Goal: Check status: Check status

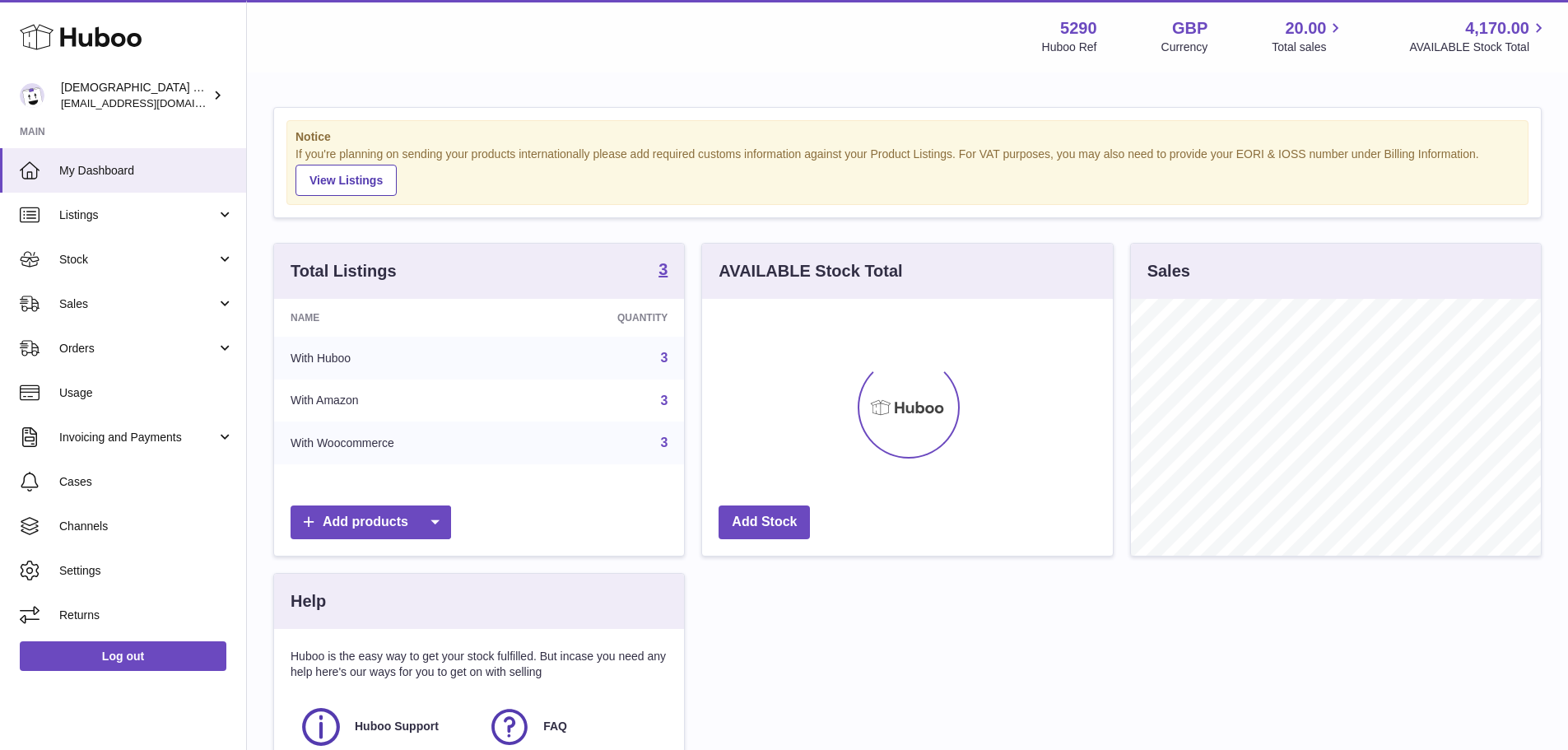
scroll to position [257, 410]
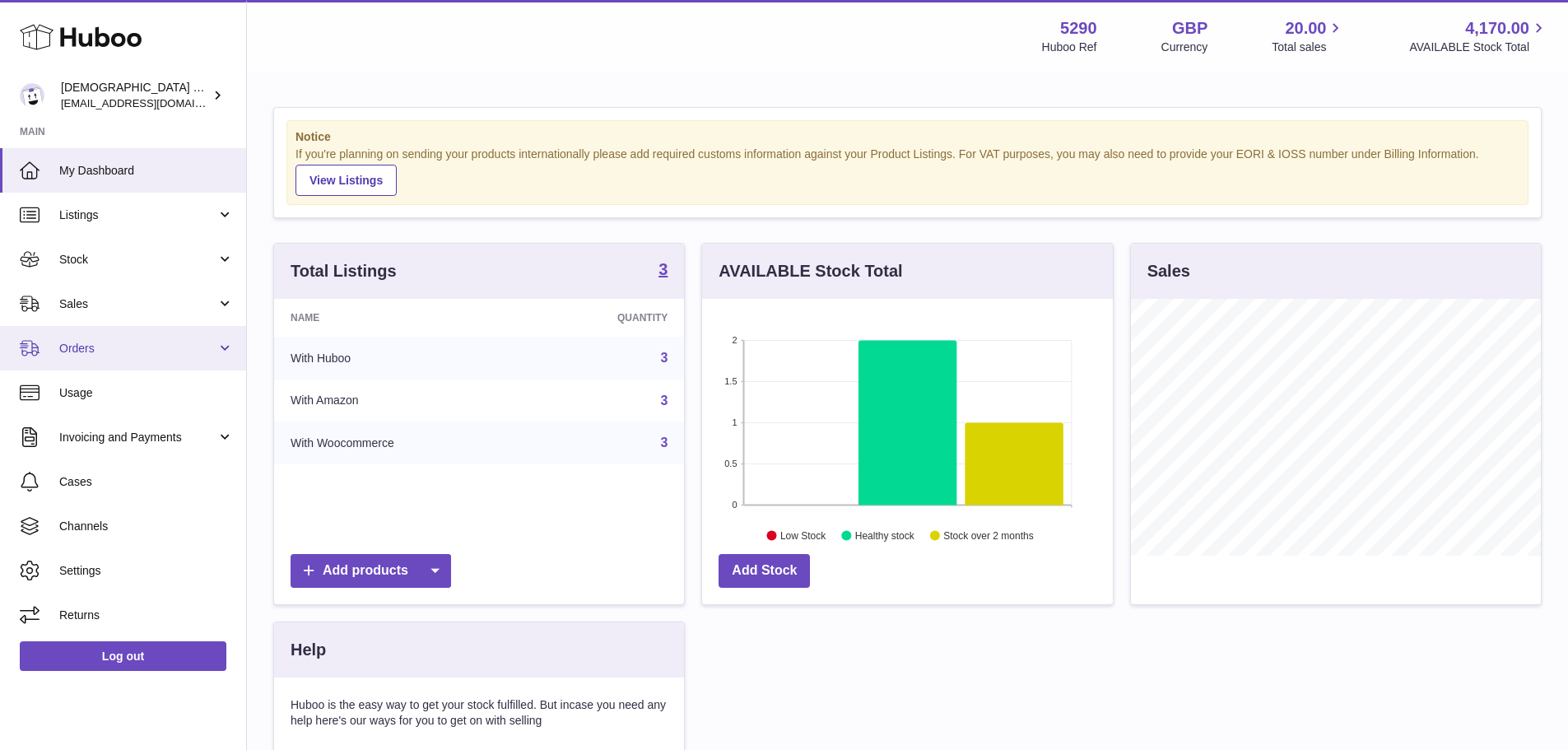
click at [124, 328] on link "Orders" at bounding box center [123, 348] width 246 height 45
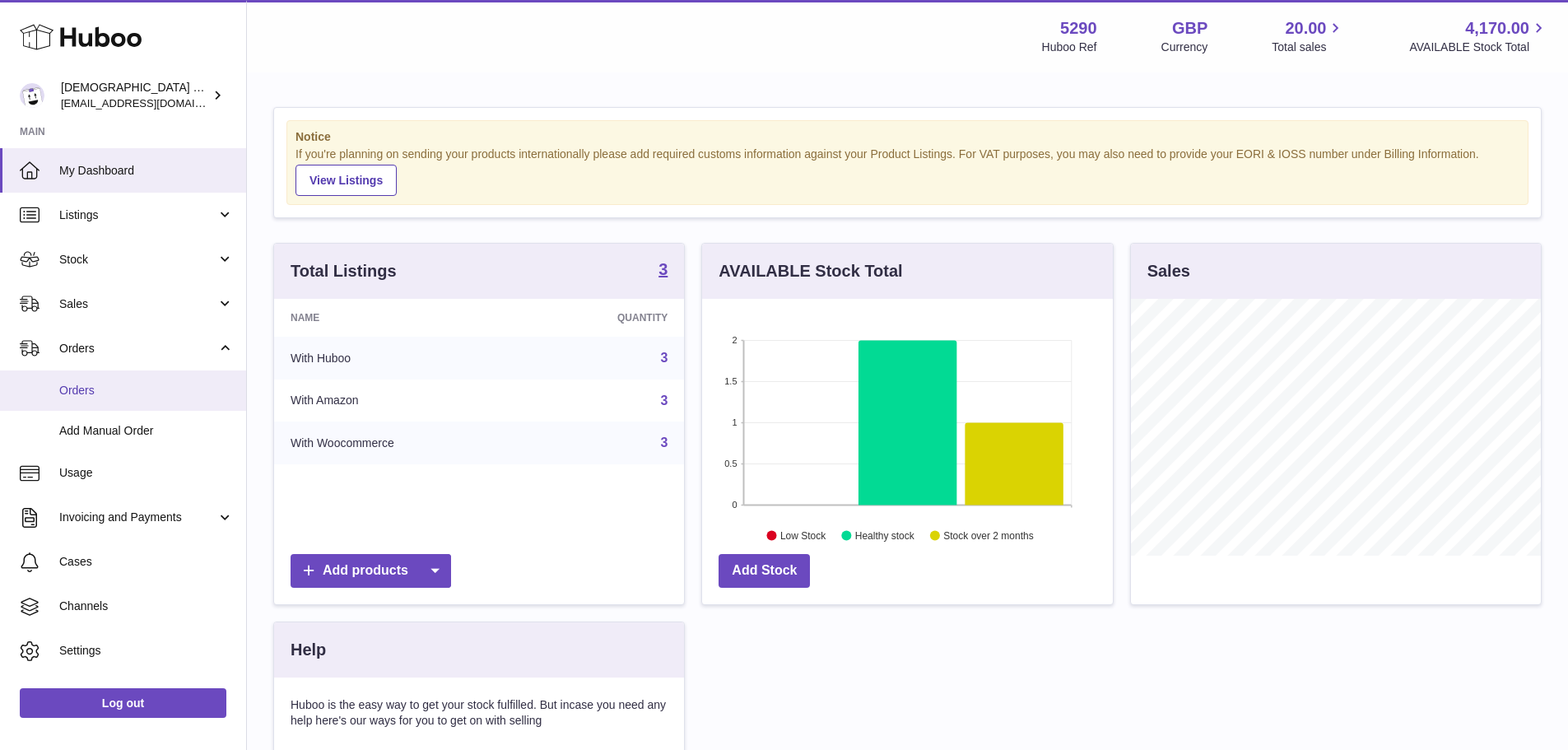
click at [120, 387] on span "Orders" at bounding box center [147, 390] width 175 height 16
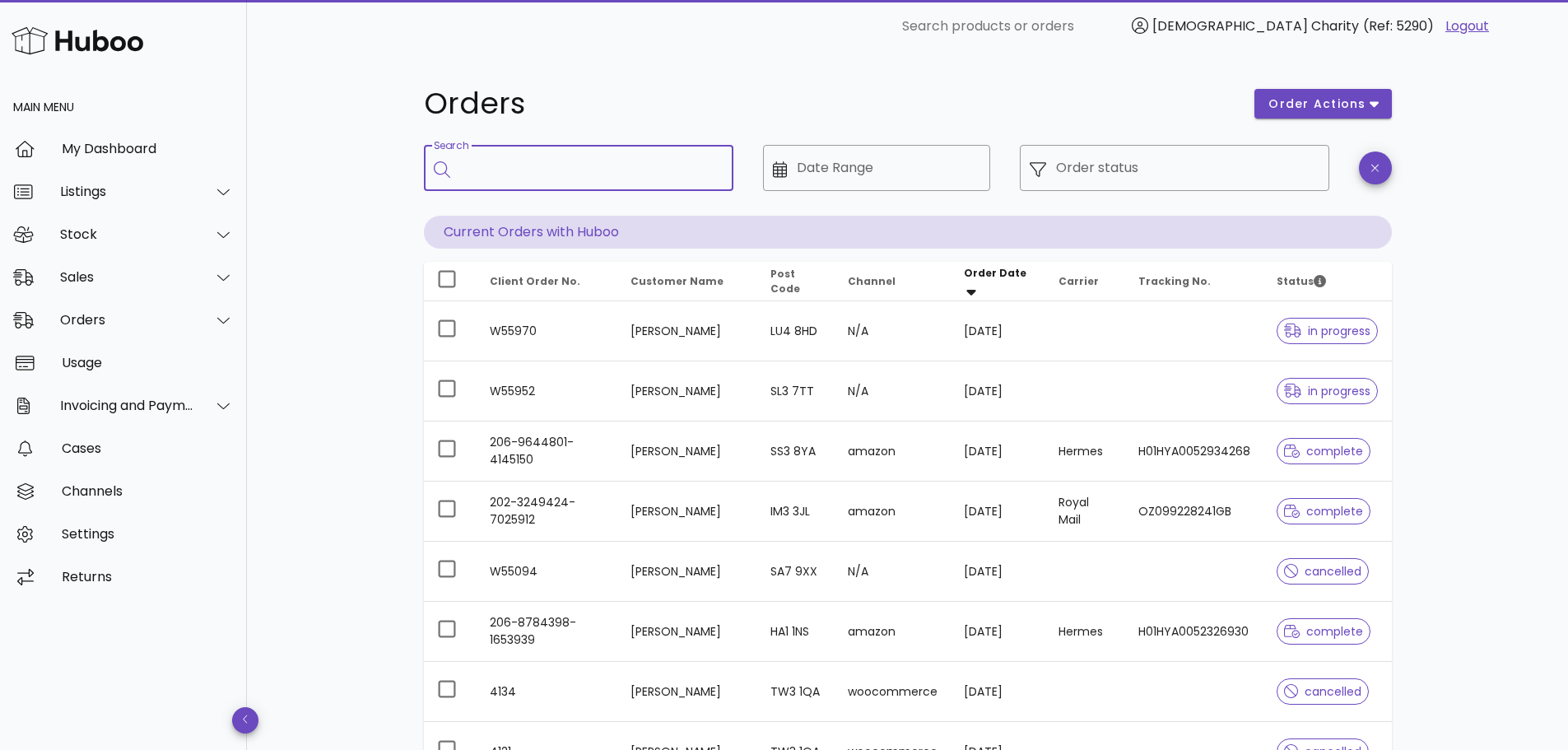
click at [565, 176] on input "Search" at bounding box center [590, 167] width 260 height 26
type input "***"
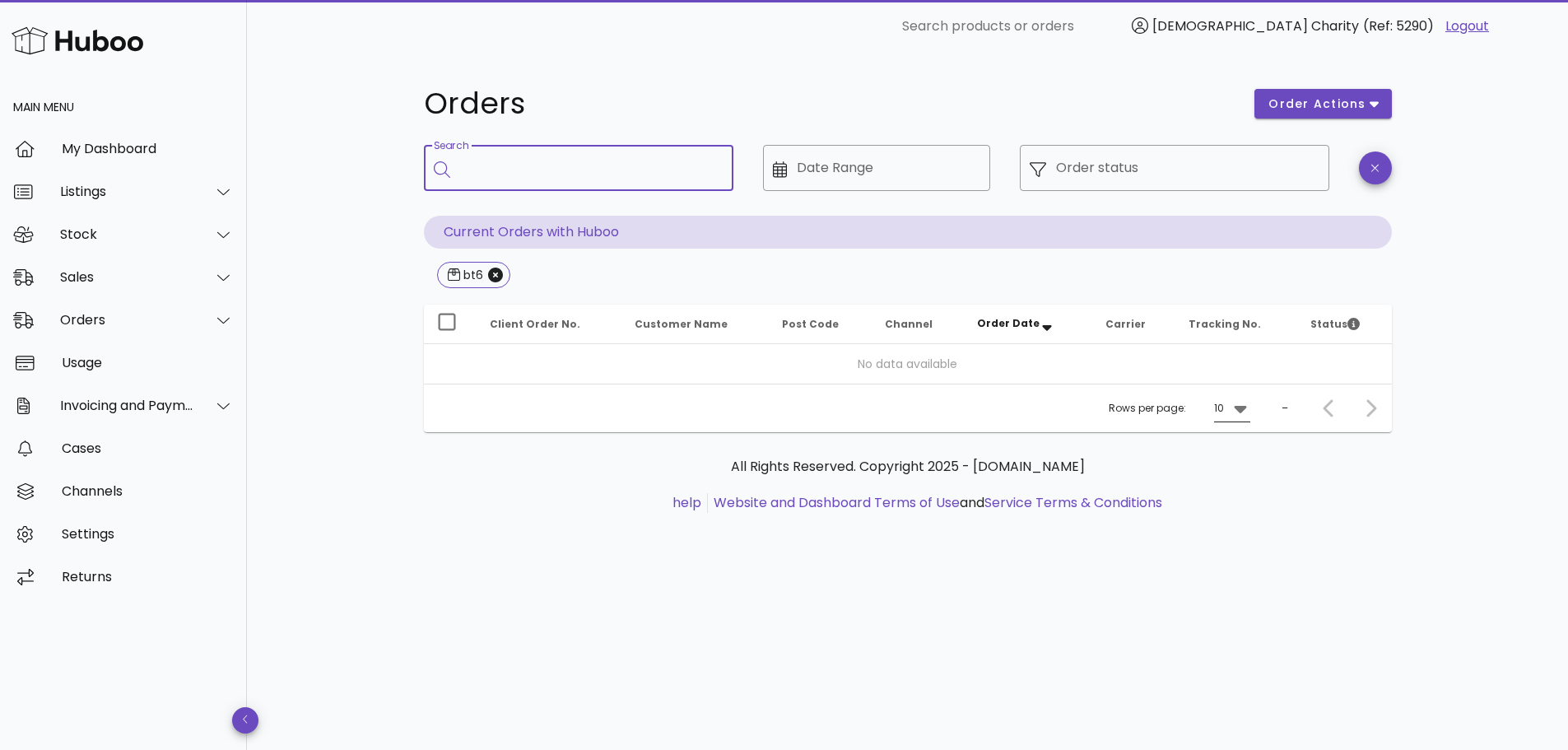
click at [1234, 414] on icon at bounding box center [1240, 408] width 19 height 19
click at [1244, 498] on div "50" at bounding box center [1235, 500] width 43 height 40
click at [502, 184] on div "Search" at bounding box center [590, 167] width 260 height 46
type input "***"
click at [501, 269] on icon "Close" at bounding box center [495, 275] width 15 height 15
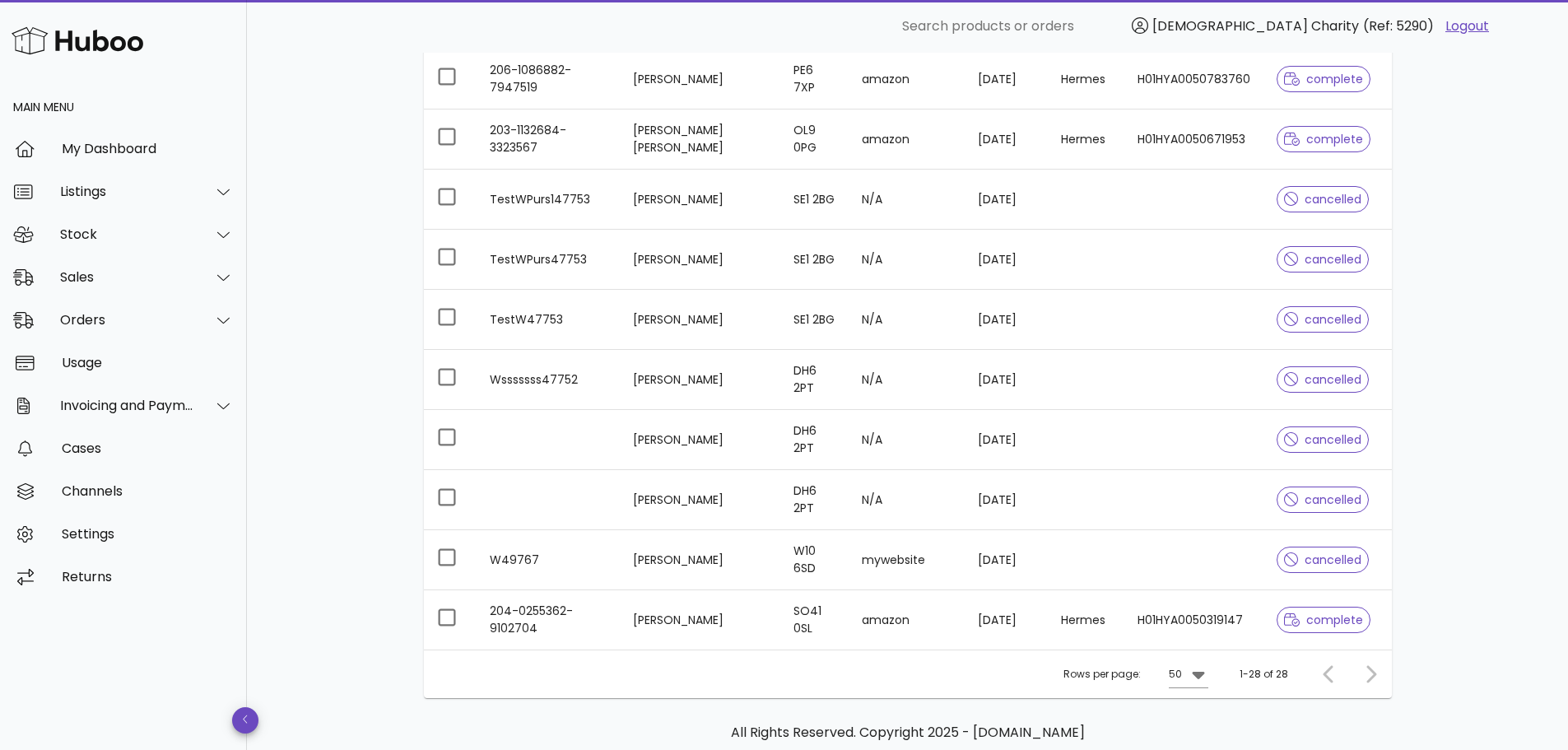
scroll to position [1415, 0]
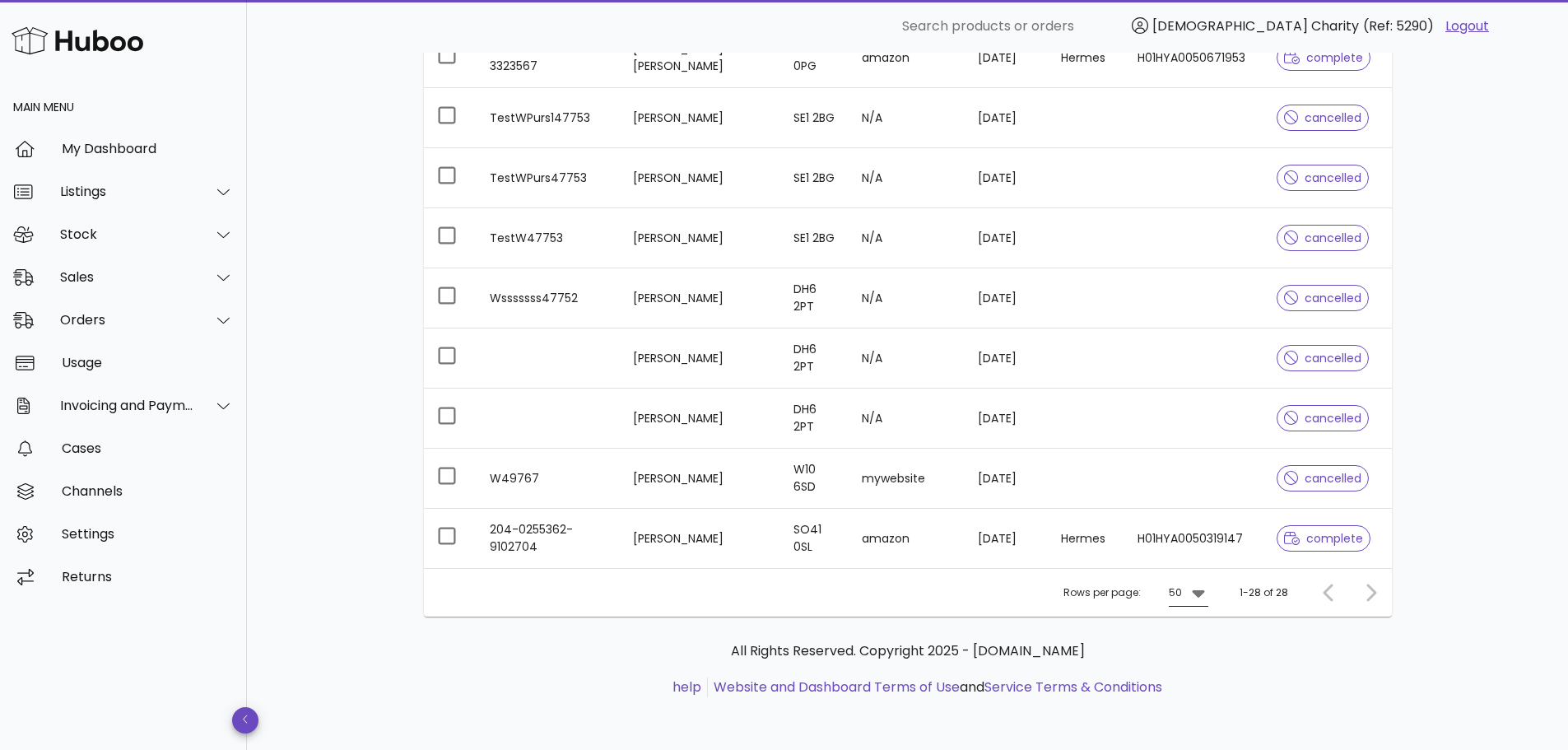
click at [1192, 593] on icon at bounding box center [1198, 592] width 19 height 19
click at [1264, 650] on p "All Rights Reserved. Copyright 2025 - [DOMAIN_NAME]" at bounding box center [907, 651] width 941 height 19
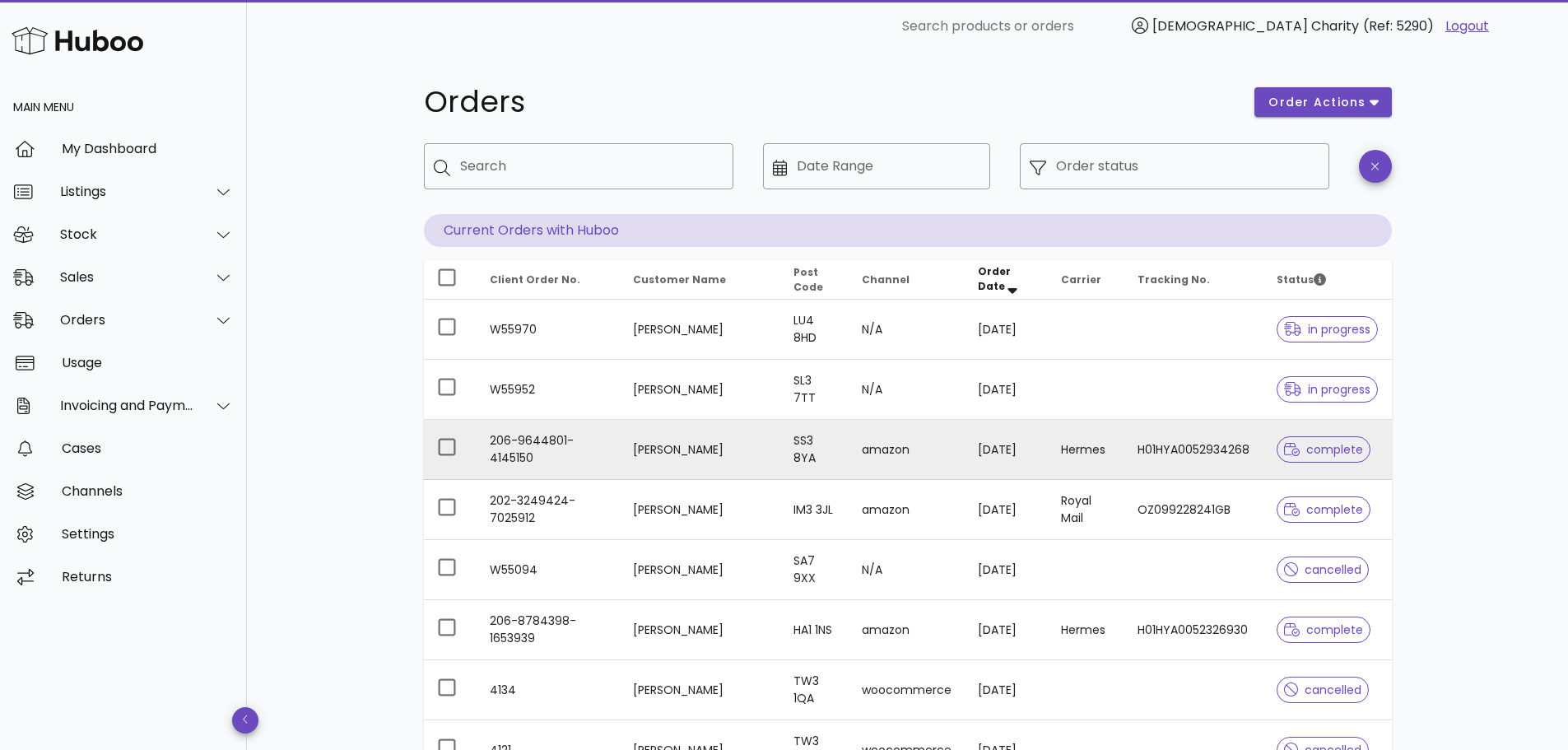
scroll to position [0, 0]
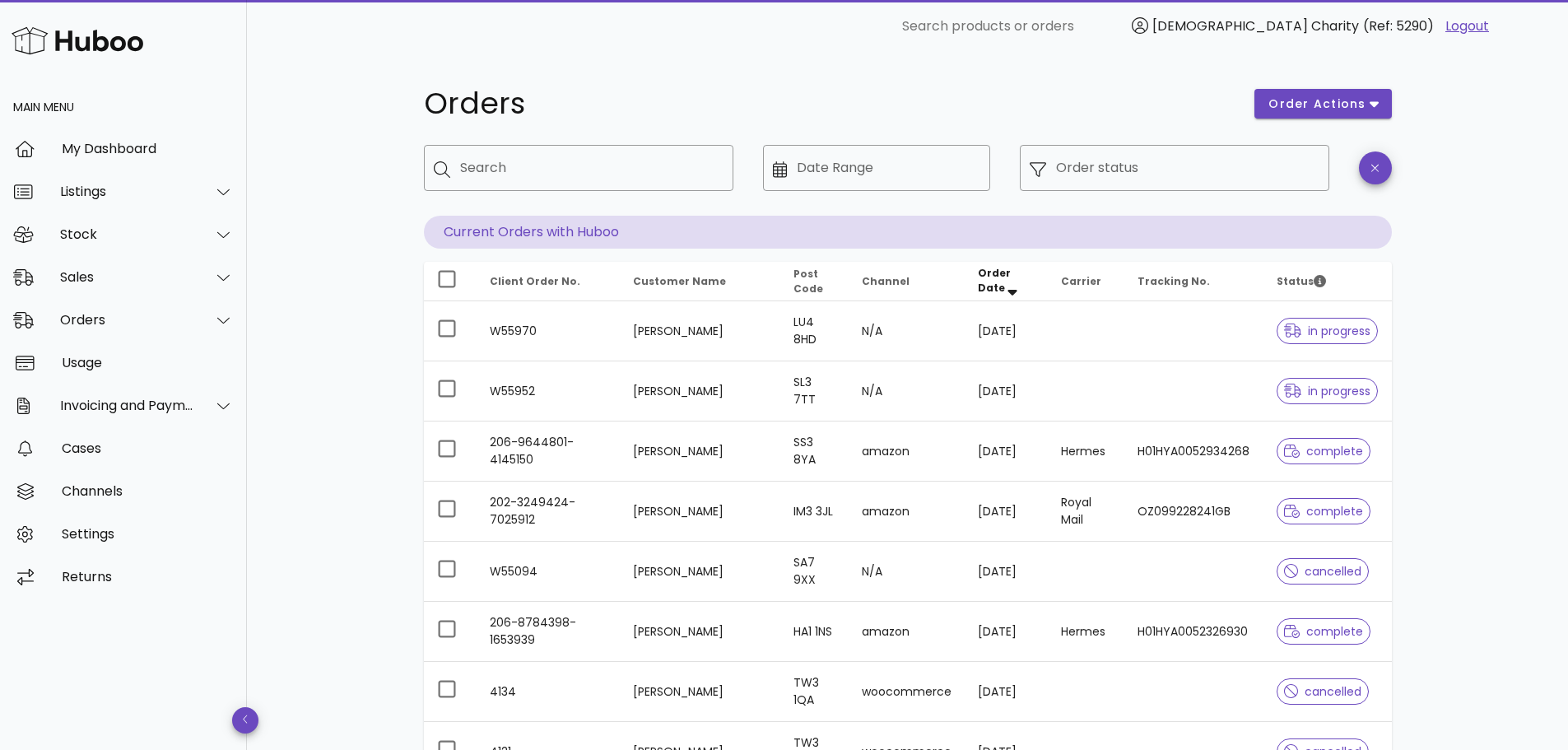
click at [805, 280] on span "Post Code" at bounding box center [808, 281] width 30 height 29
click at [603, 165] on input "Search" at bounding box center [590, 167] width 260 height 26
type input "***"
